Goal: Task Accomplishment & Management: Use online tool/utility

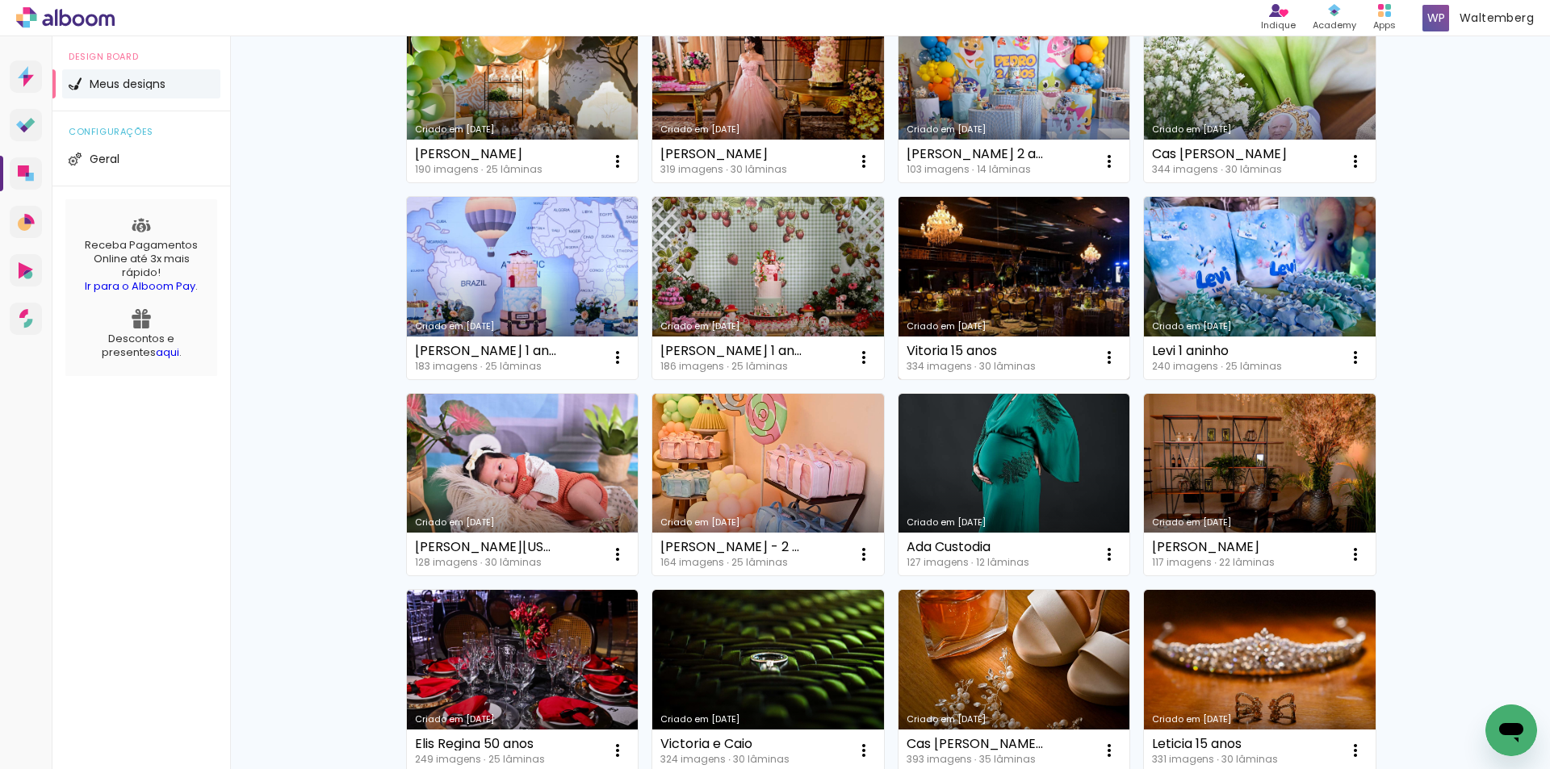
scroll to position [404, 0]
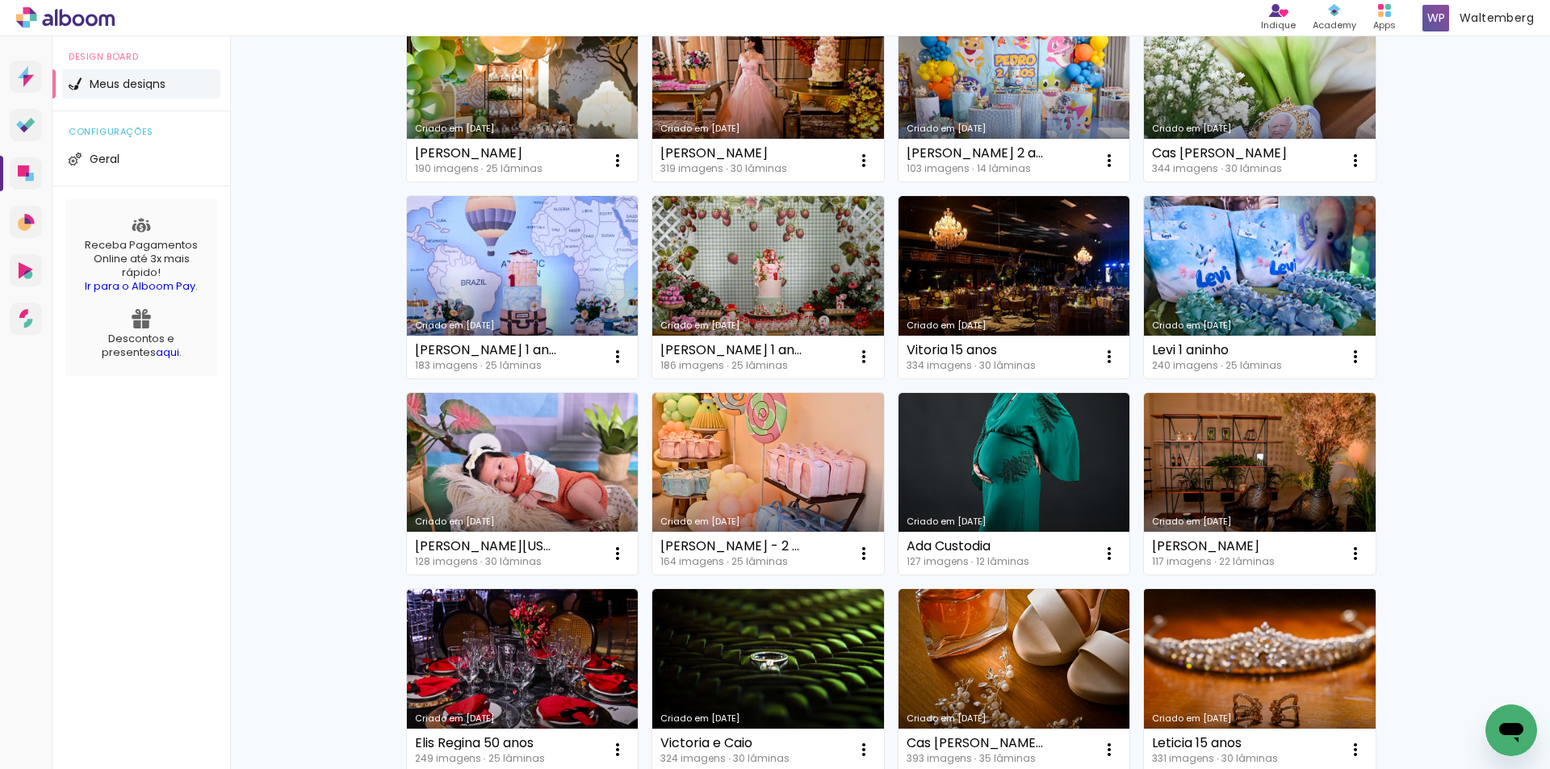
click at [1266, 645] on link "Criado em [DATE]" at bounding box center [1260, 680] width 232 height 182
